Goal: Task Accomplishment & Management: Complete application form

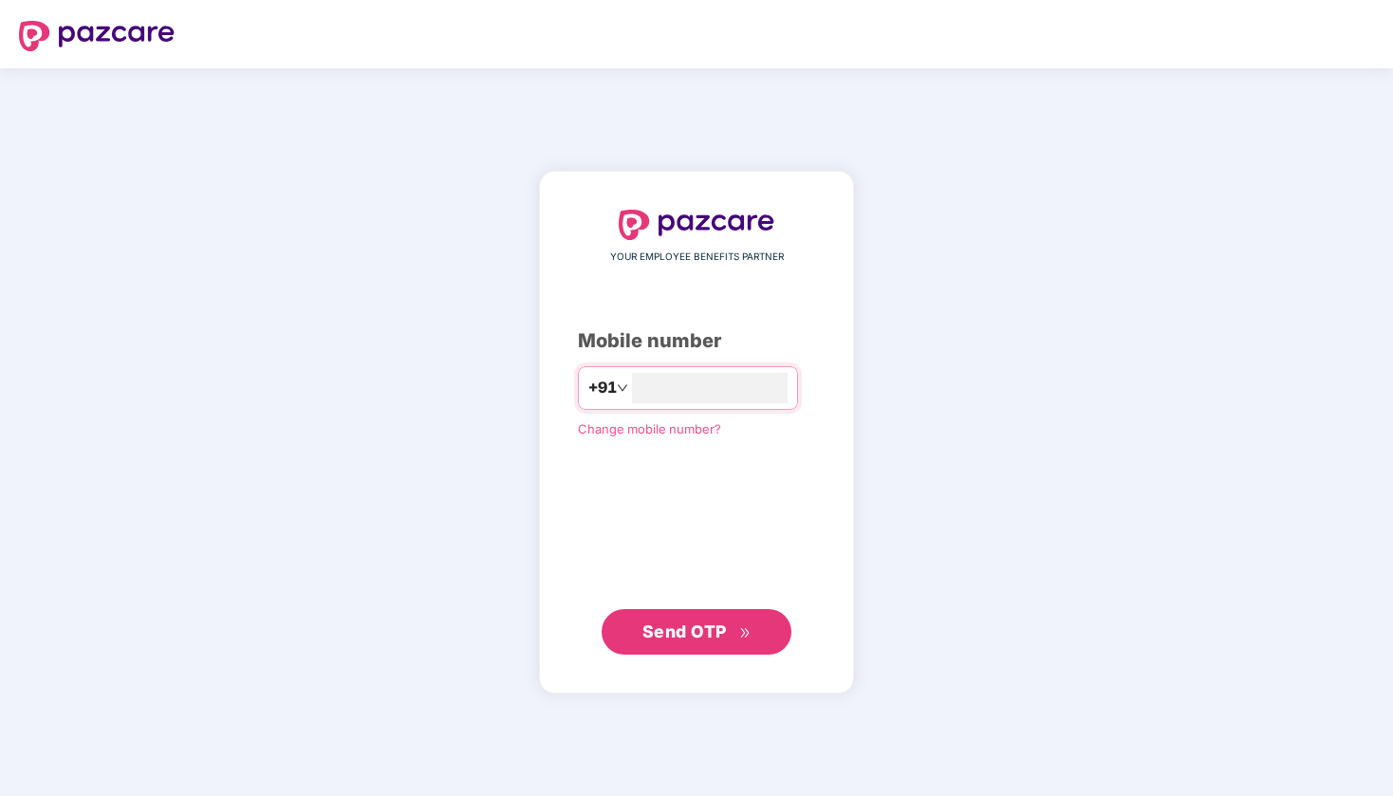
type input "**********"
click at [715, 629] on span "Send OTP" at bounding box center [685, 632] width 84 height 20
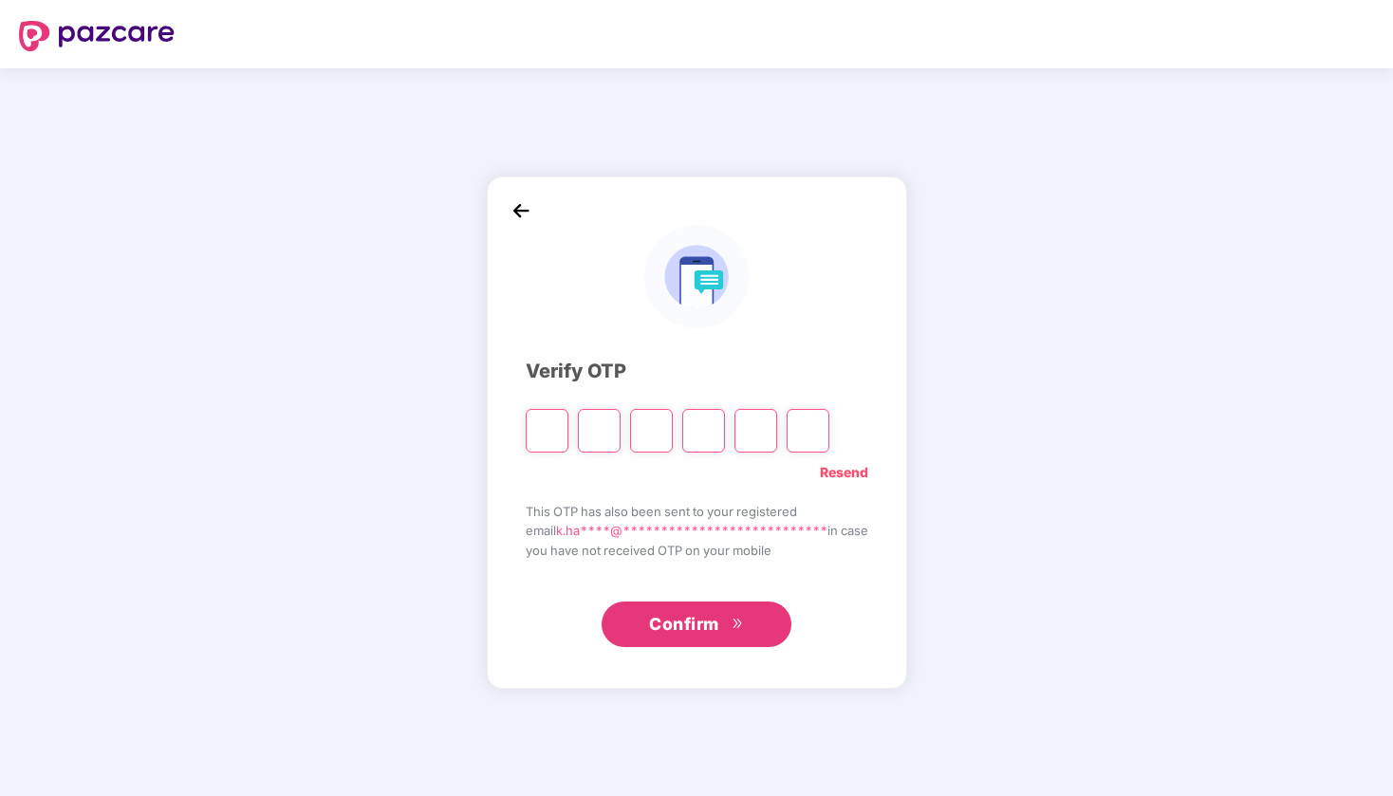
type input "*"
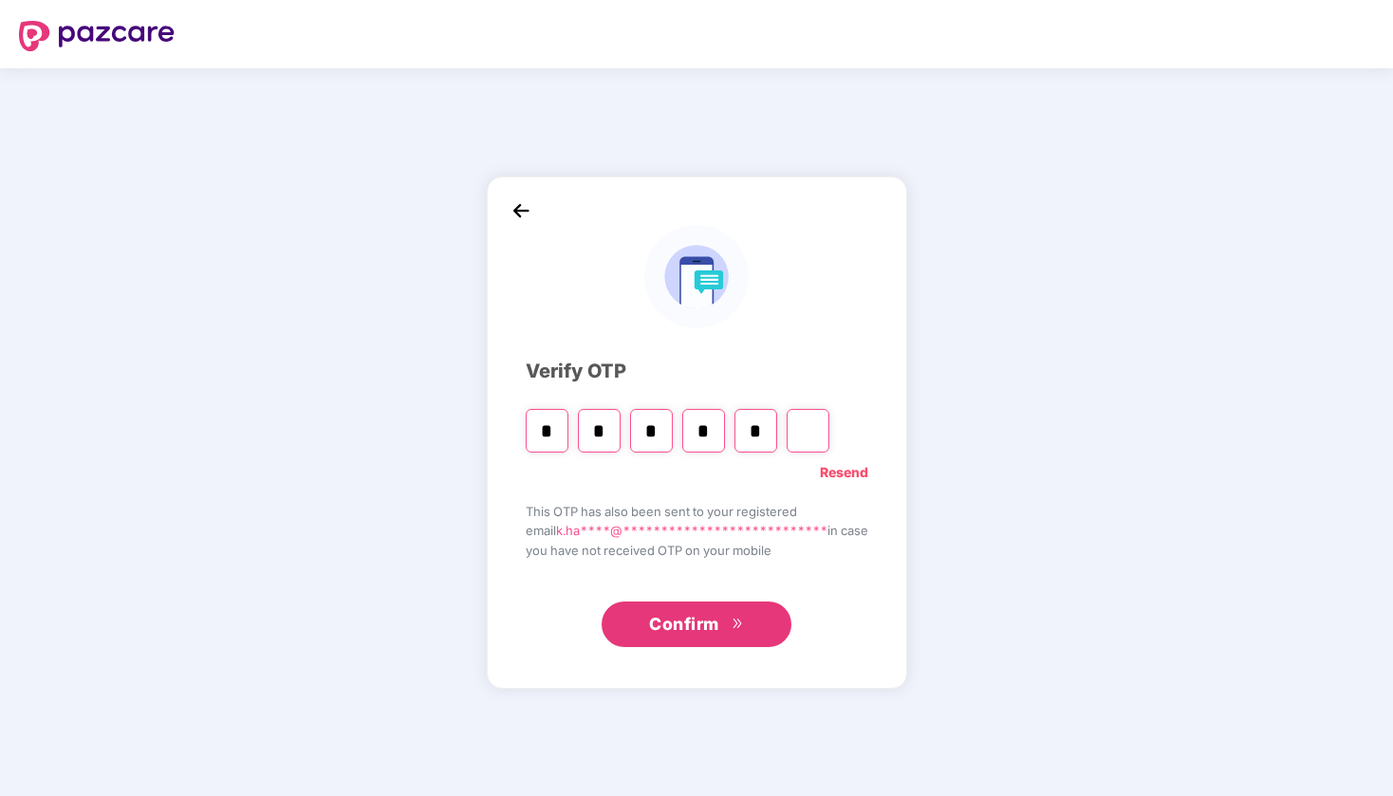
type input "*"
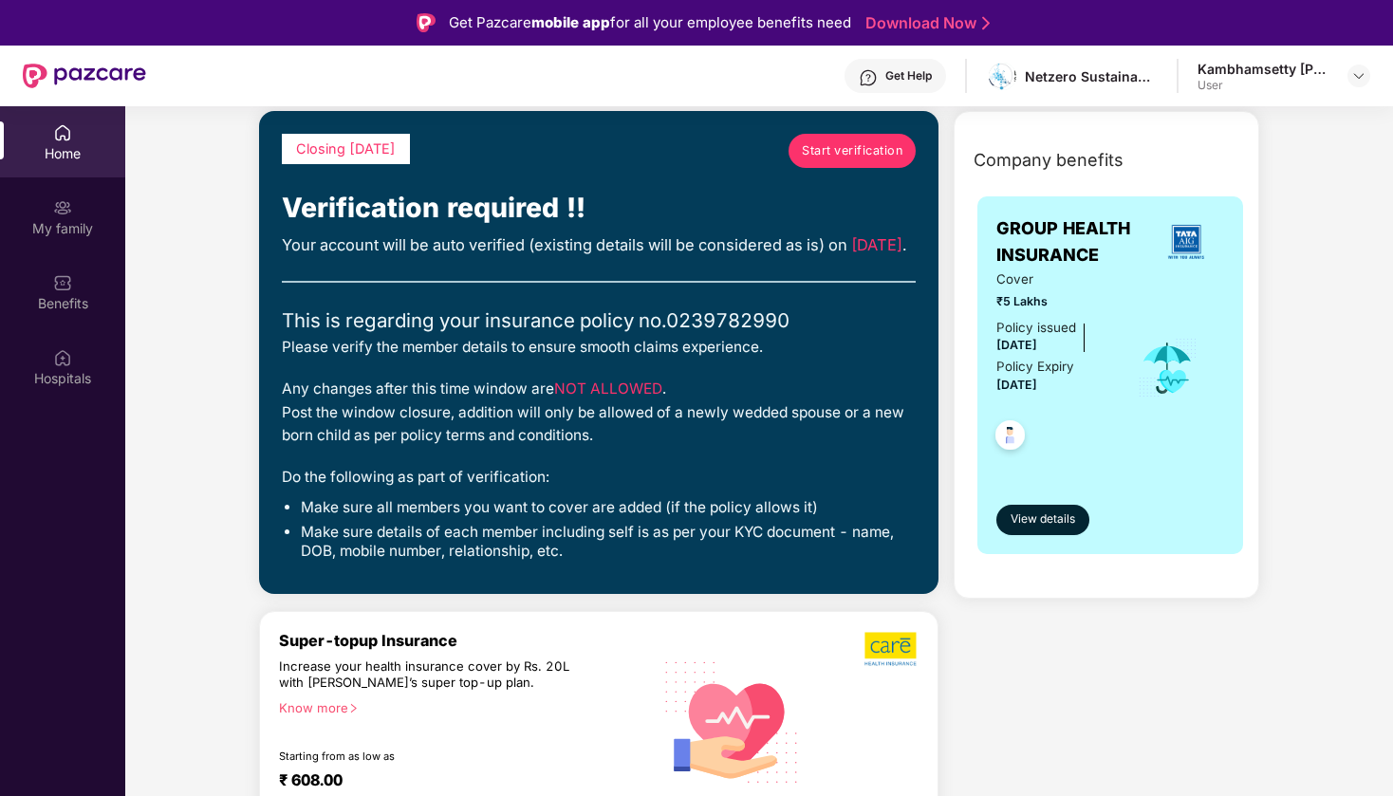
scroll to position [86, 0]
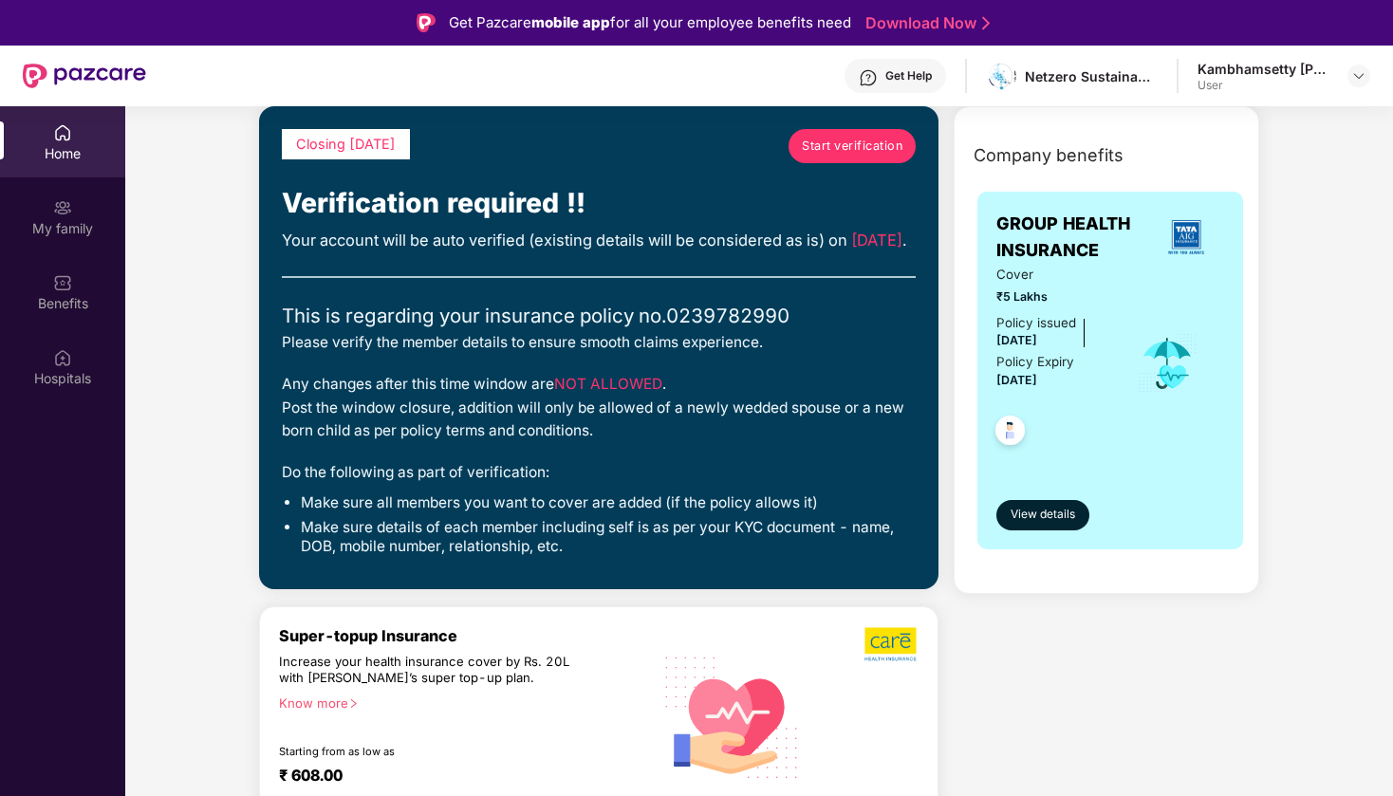
click at [864, 148] on span "Start verification" at bounding box center [852, 146] width 101 height 19
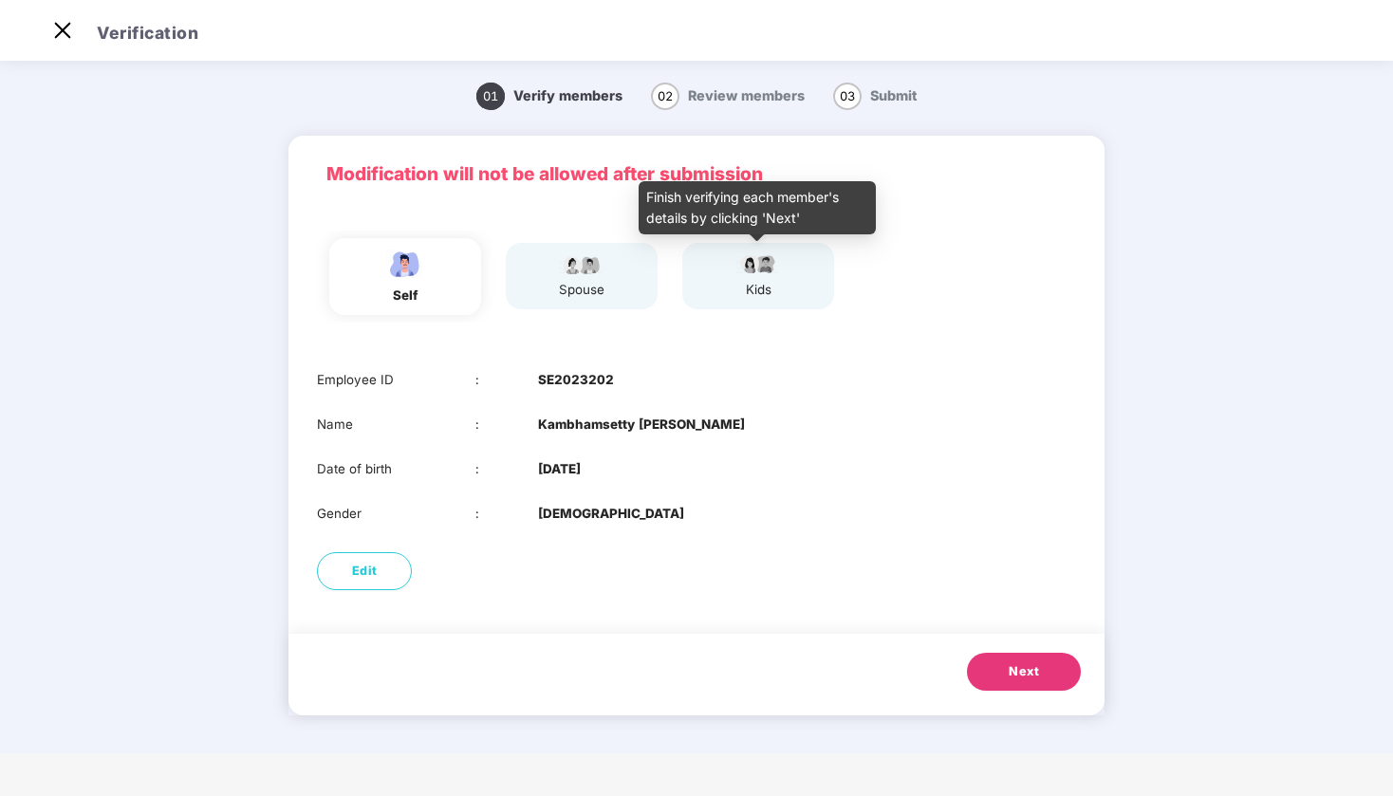
scroll to position [46, 0]
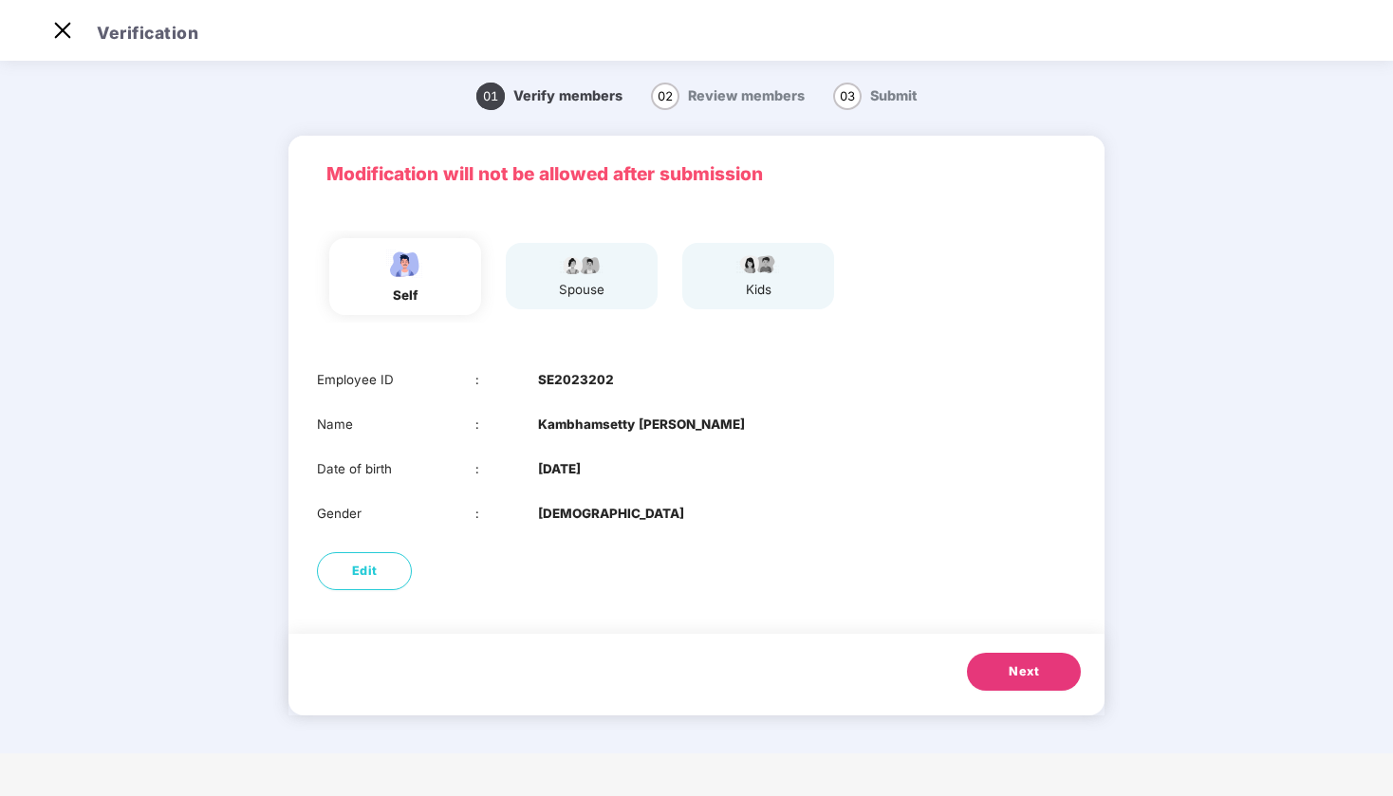
click at [1021, 671] on span "Next" at bounding box center [1024, 672] width 30 height 19
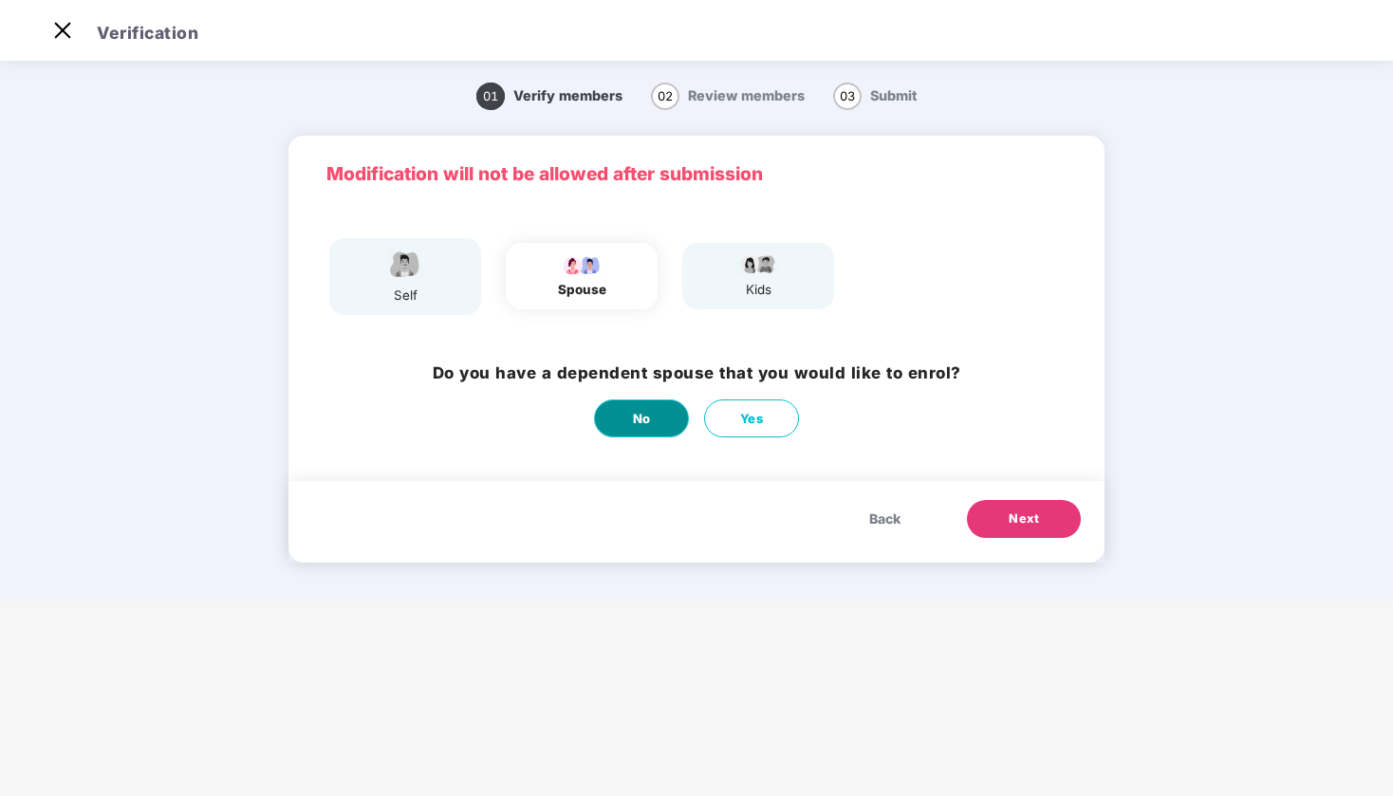
click at [668, 414] on button "No" at bounding box center [641, 419] width 95 height 38
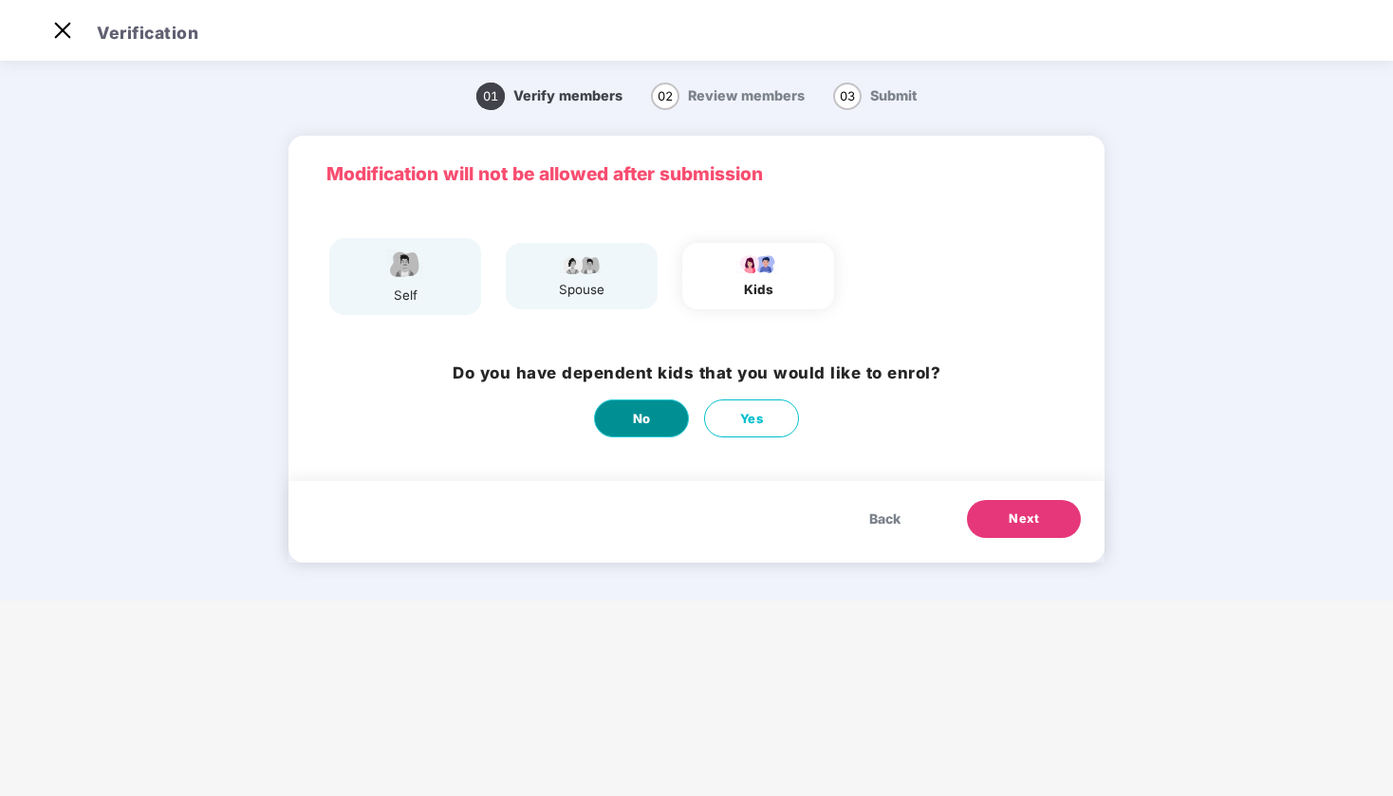
scroll to position [0, 0]
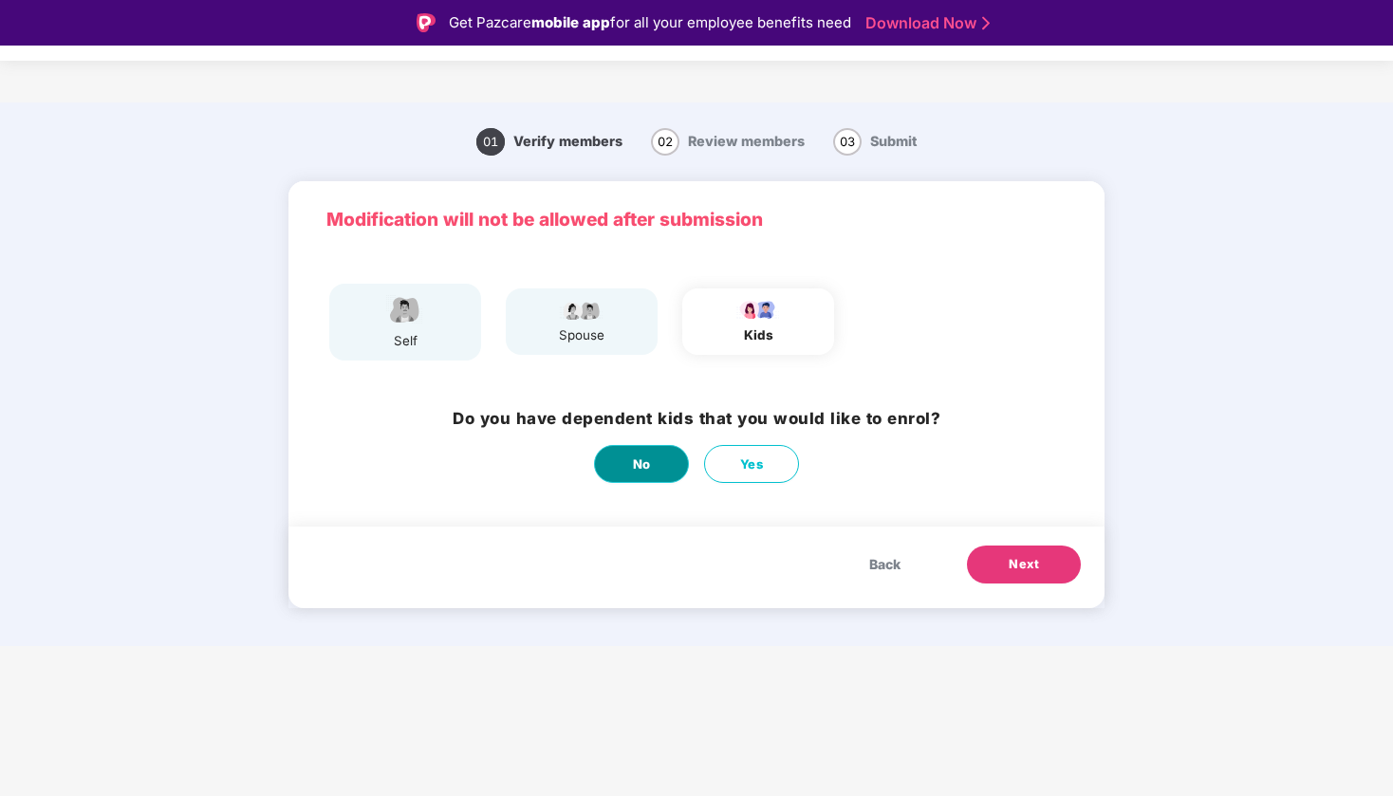
click at [655, 450] on button "No" at bounding box center [641, 464] width 95 height 38
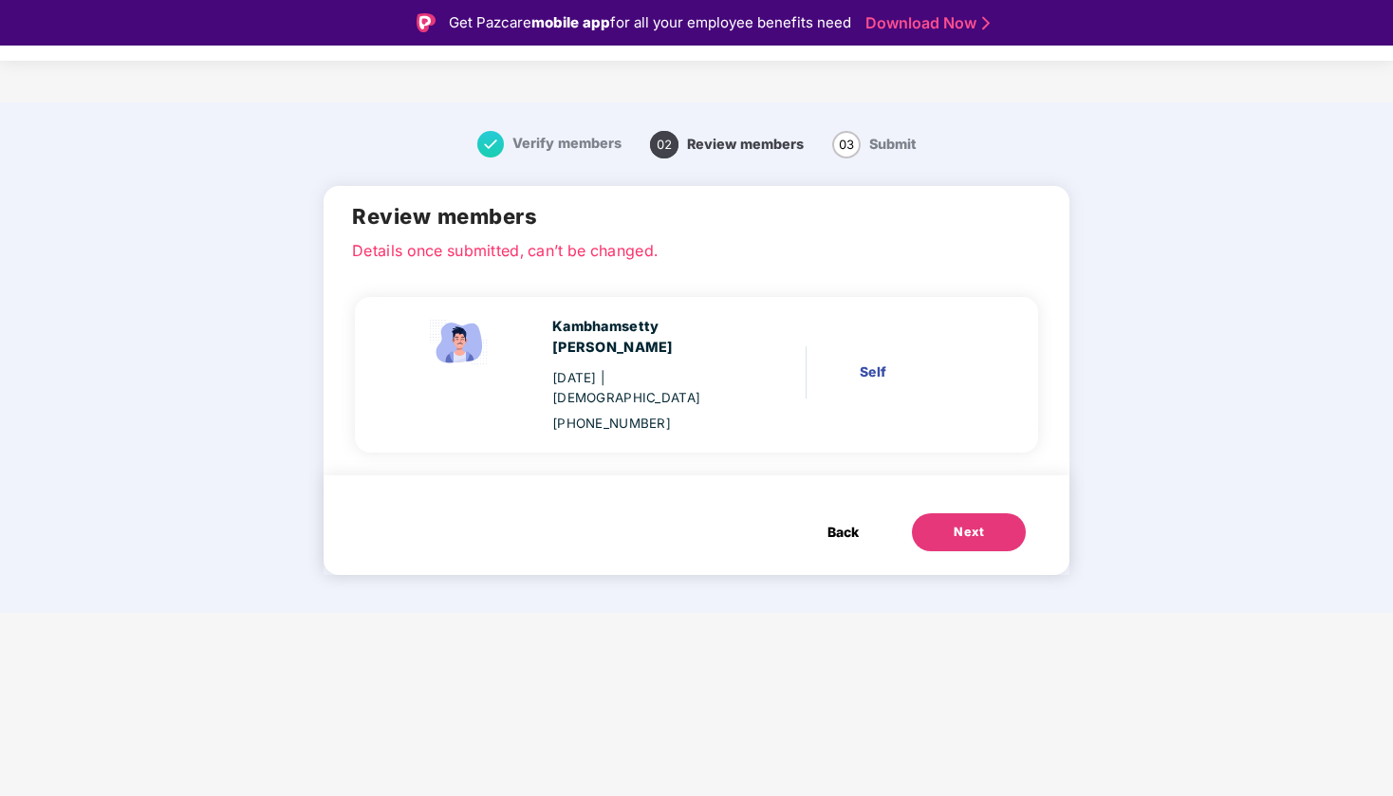
click at [940, 514] on button "Next" at bounding box center [969, 533] width 114 height 38
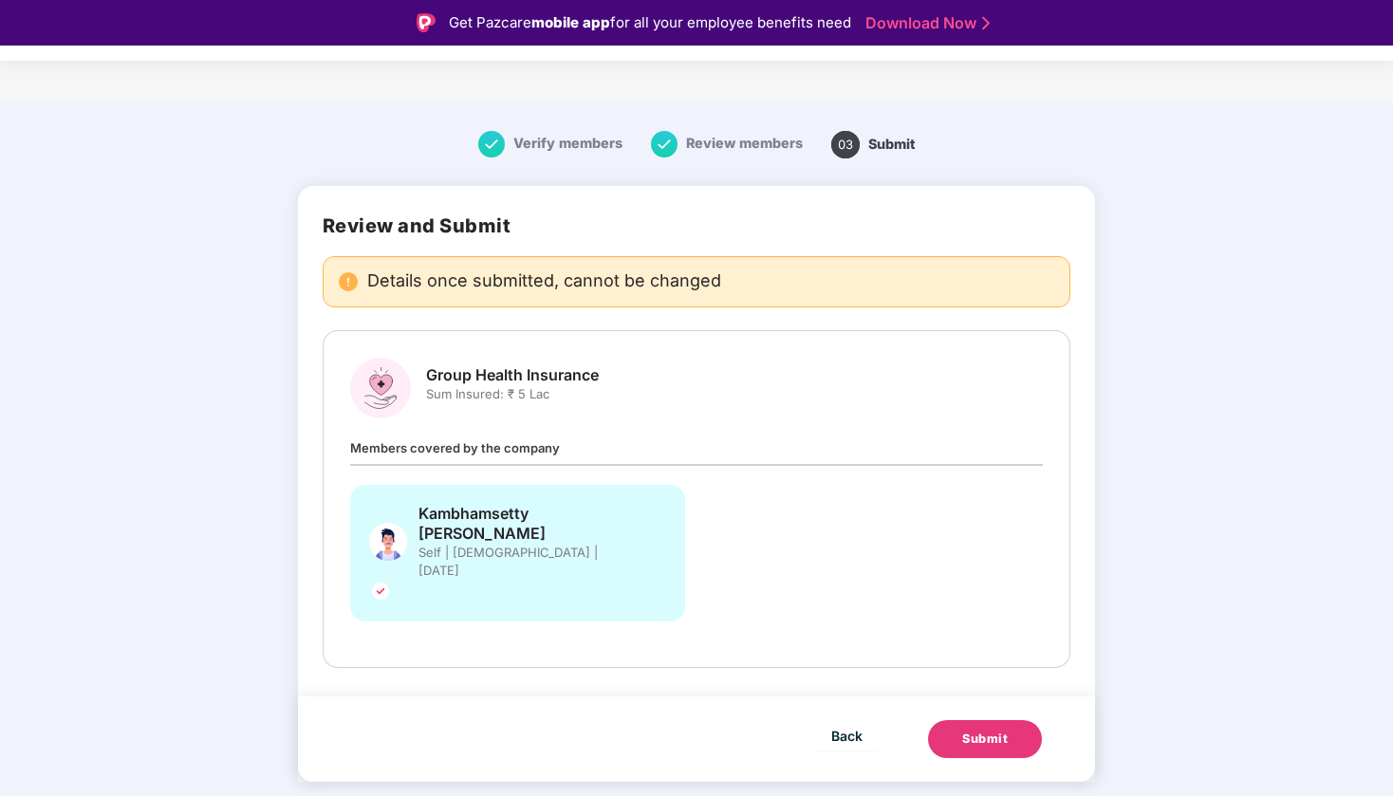
scroll to position [46, 0]
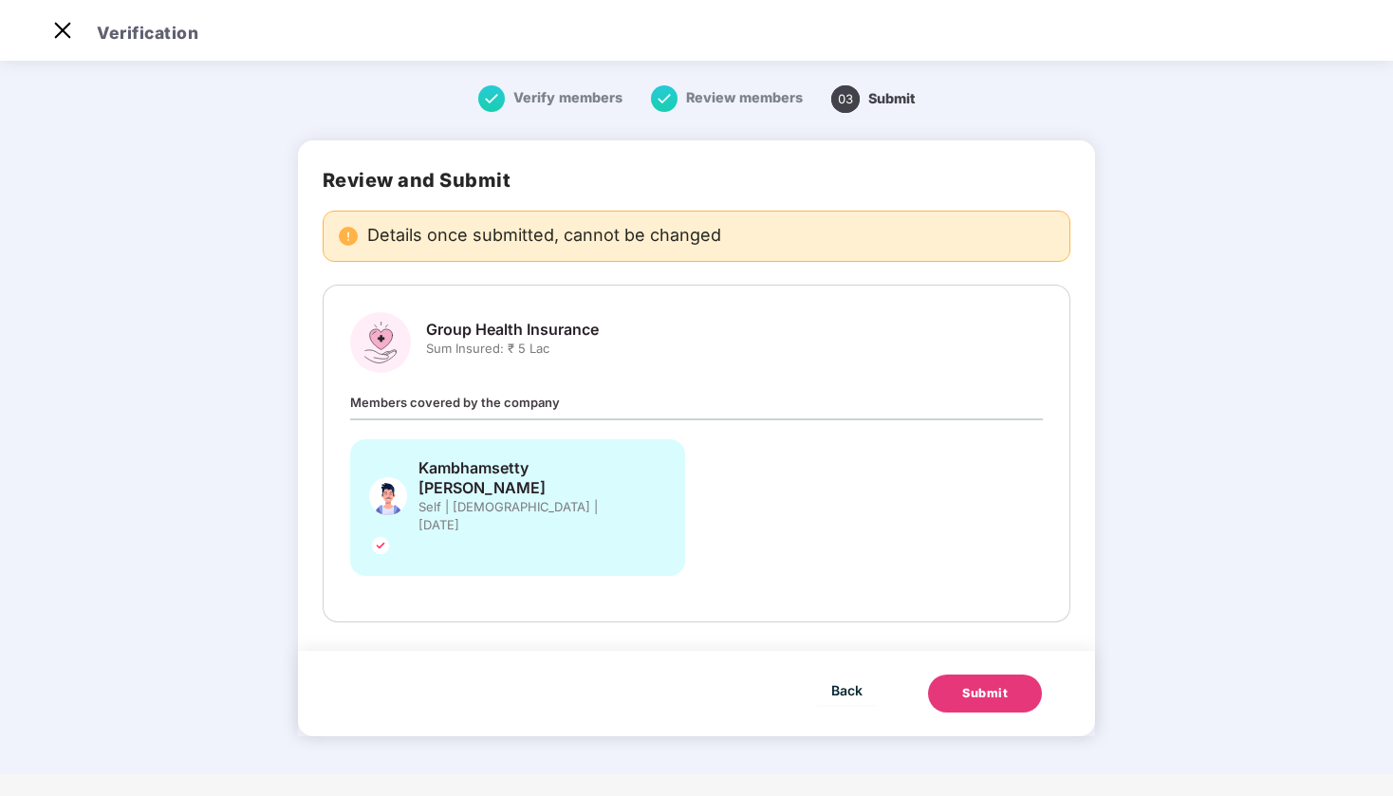
click at [963, 675] on button "Submit" at bounding box center [985, 694] width 114 height 38
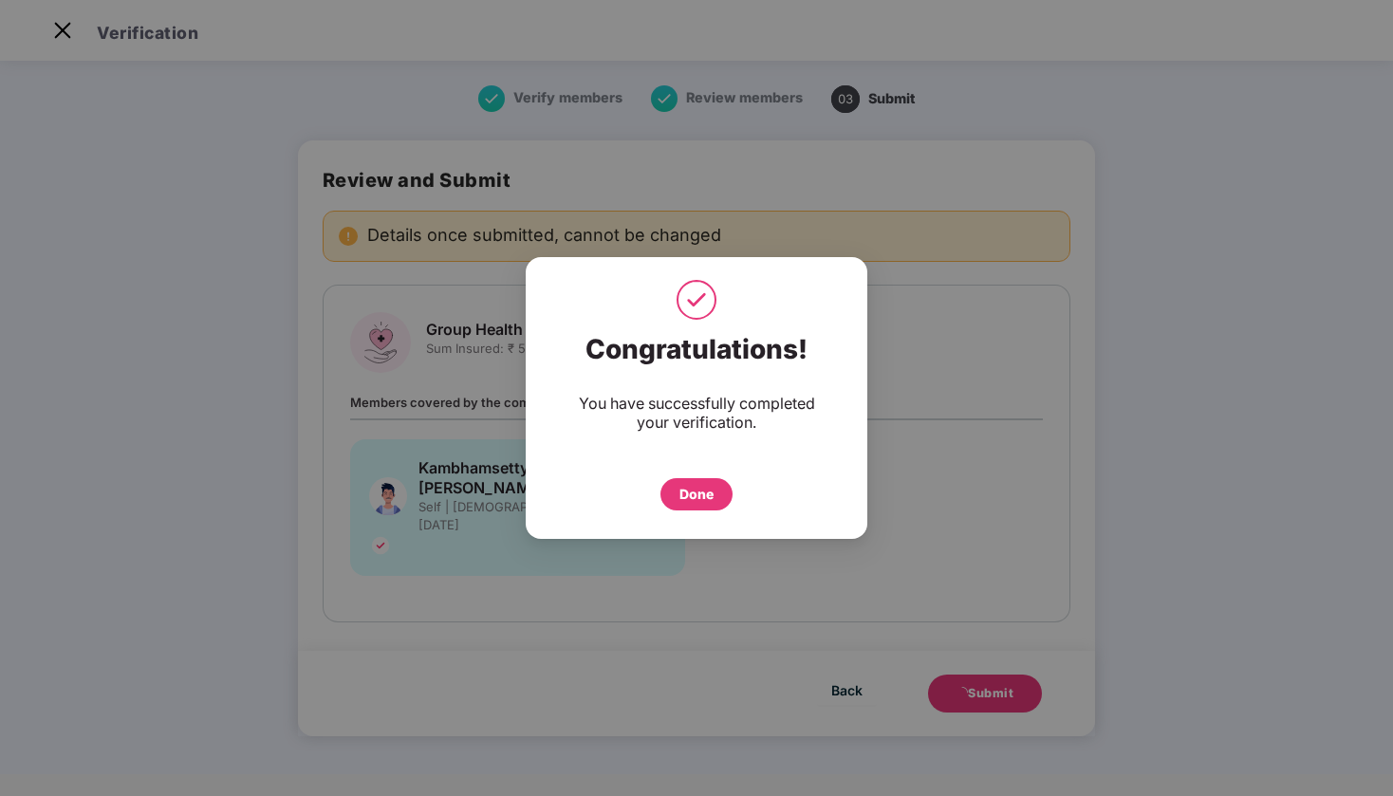
click at [703, 501] on div "Done" at bounding box center [697, 494] width 34 height 21
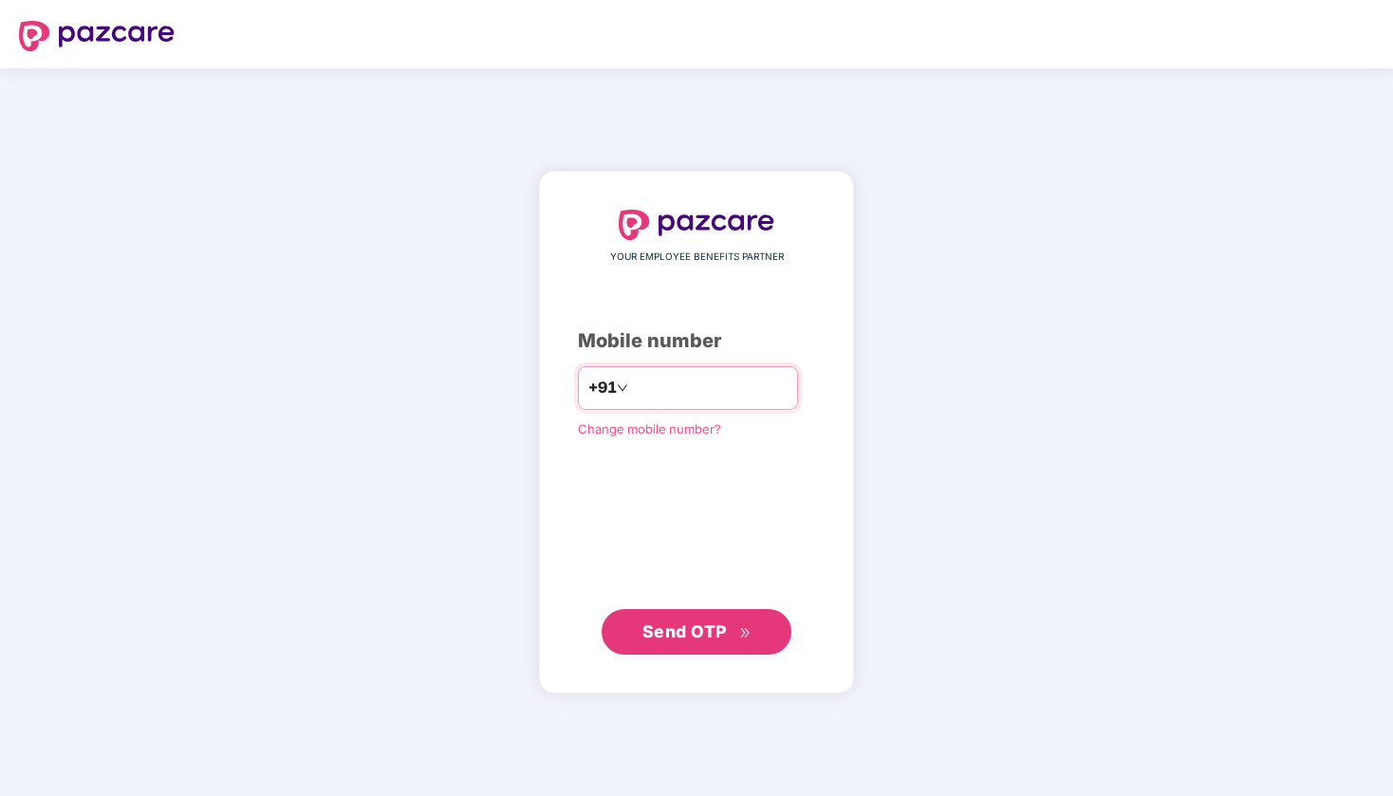
type input "**********"
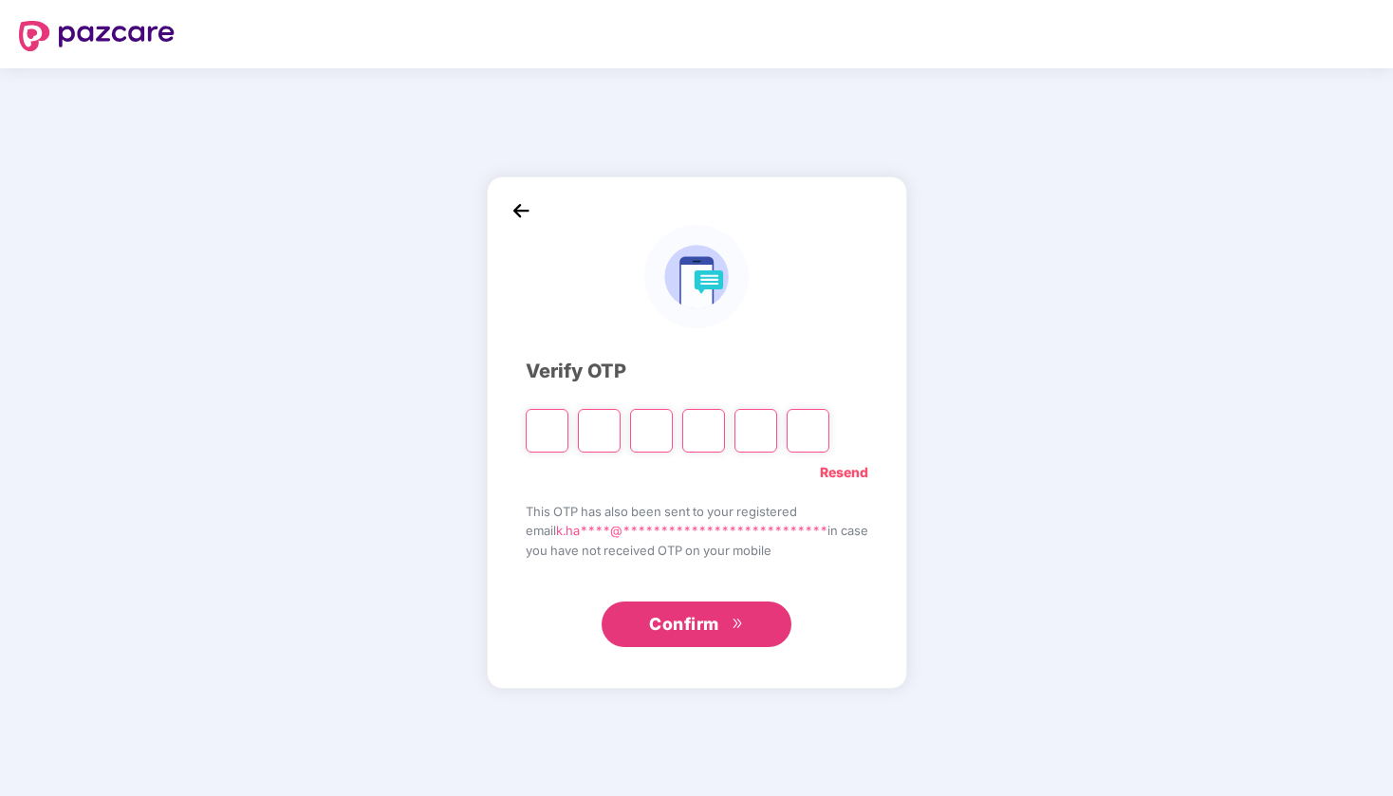
type input "*"
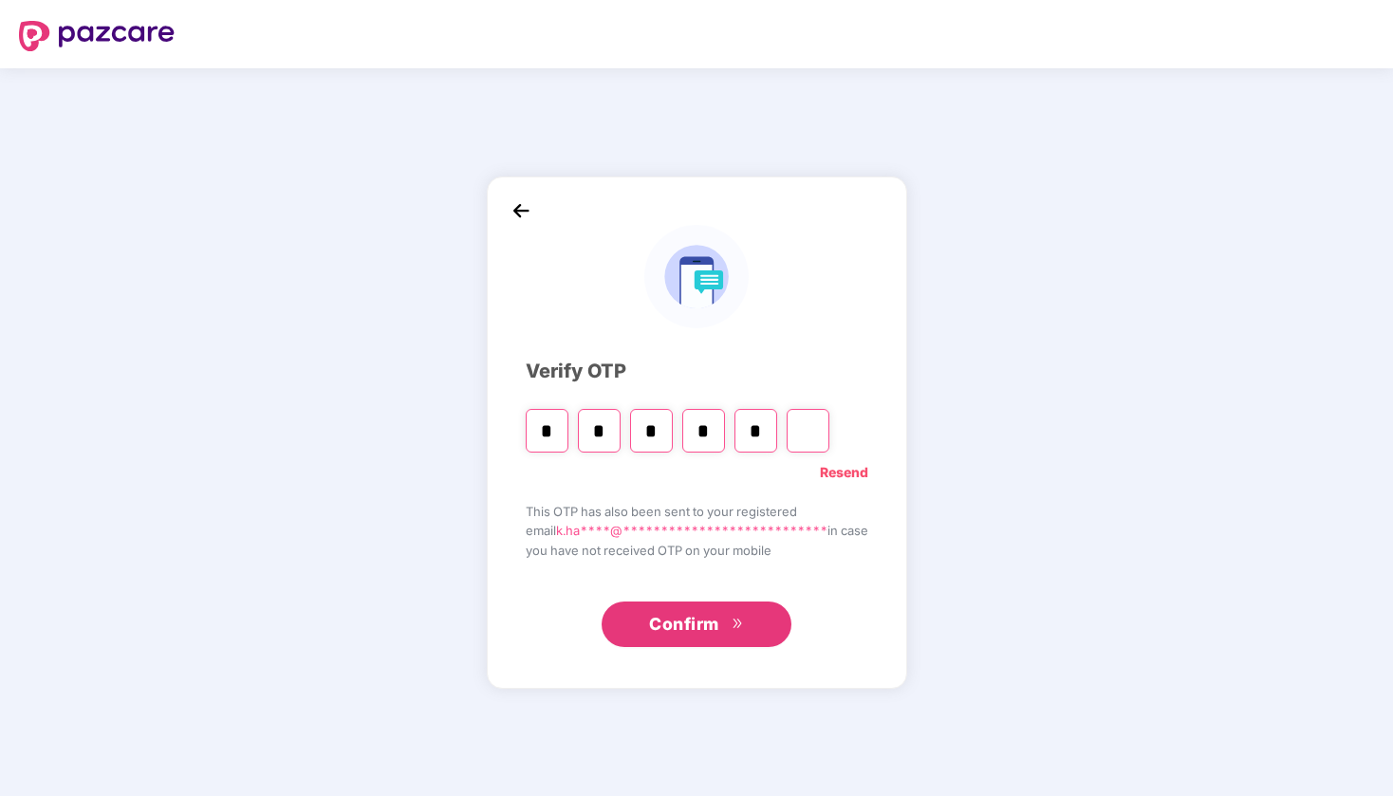
type input "*"
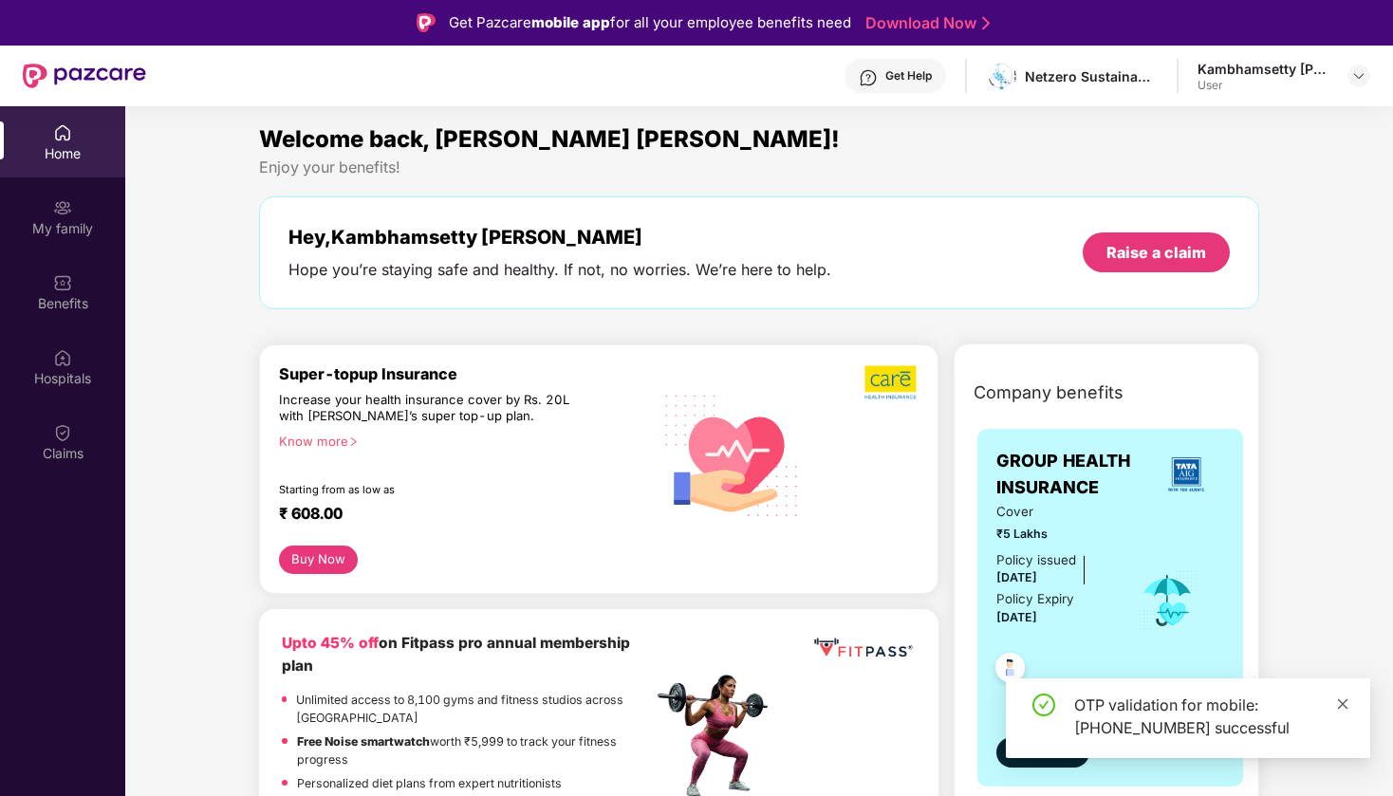
click at [1342, 710] on icon "close" at bounding box center [1343, 704] width 13 height 13
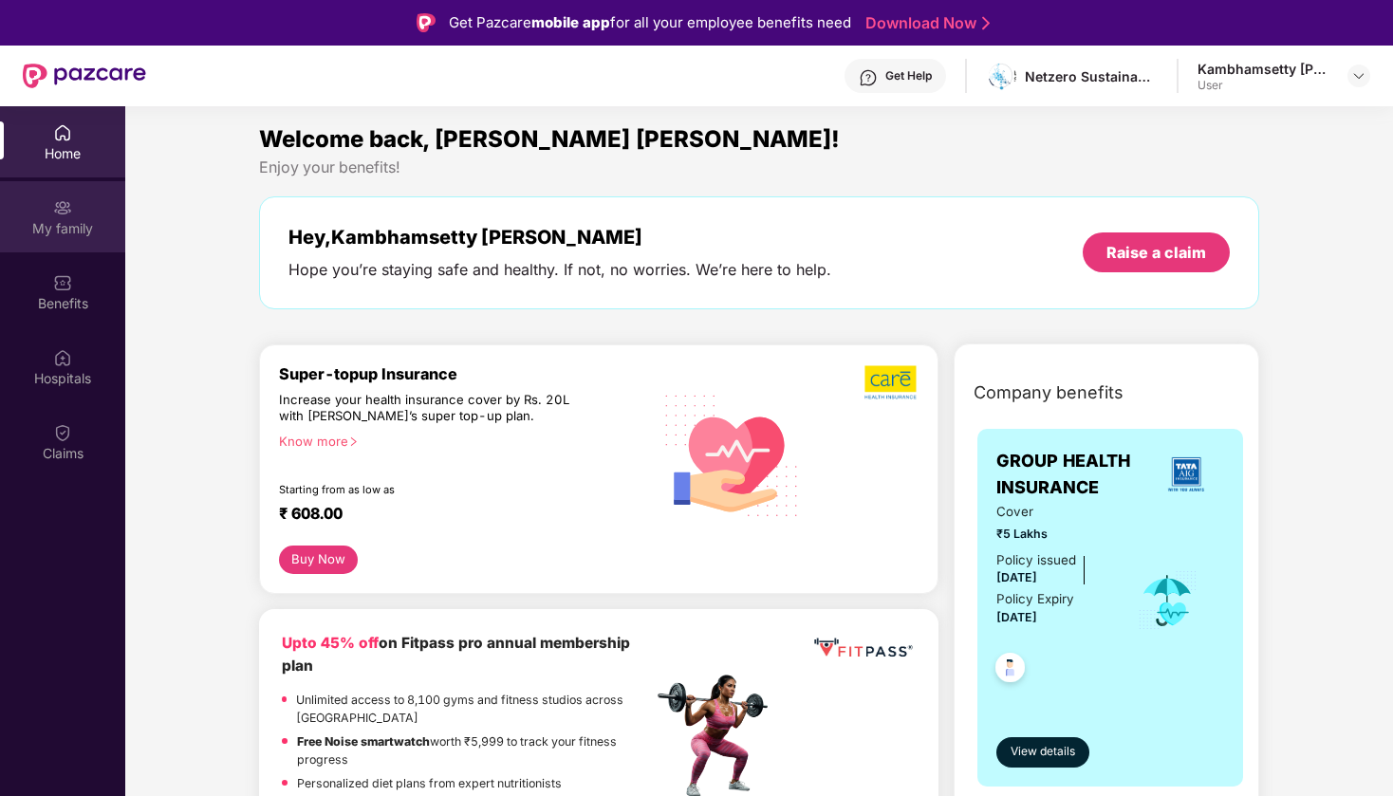
click at [0, 211] on div "My family" at bounding box center [62, 216] width 125 height 71
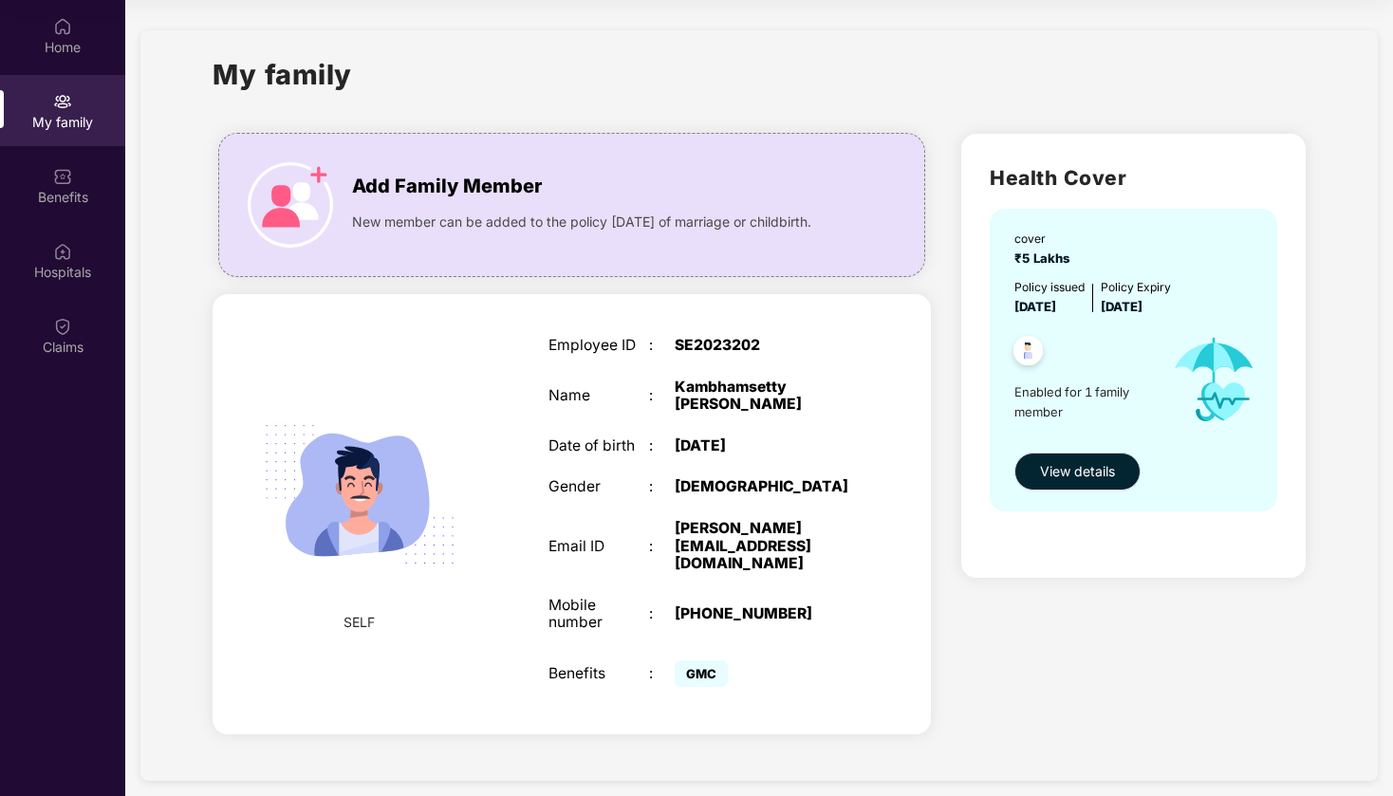
scroll to position [106, 0]
